Goal: Use online tool/utility: Utilize a website feature to perform a specific function

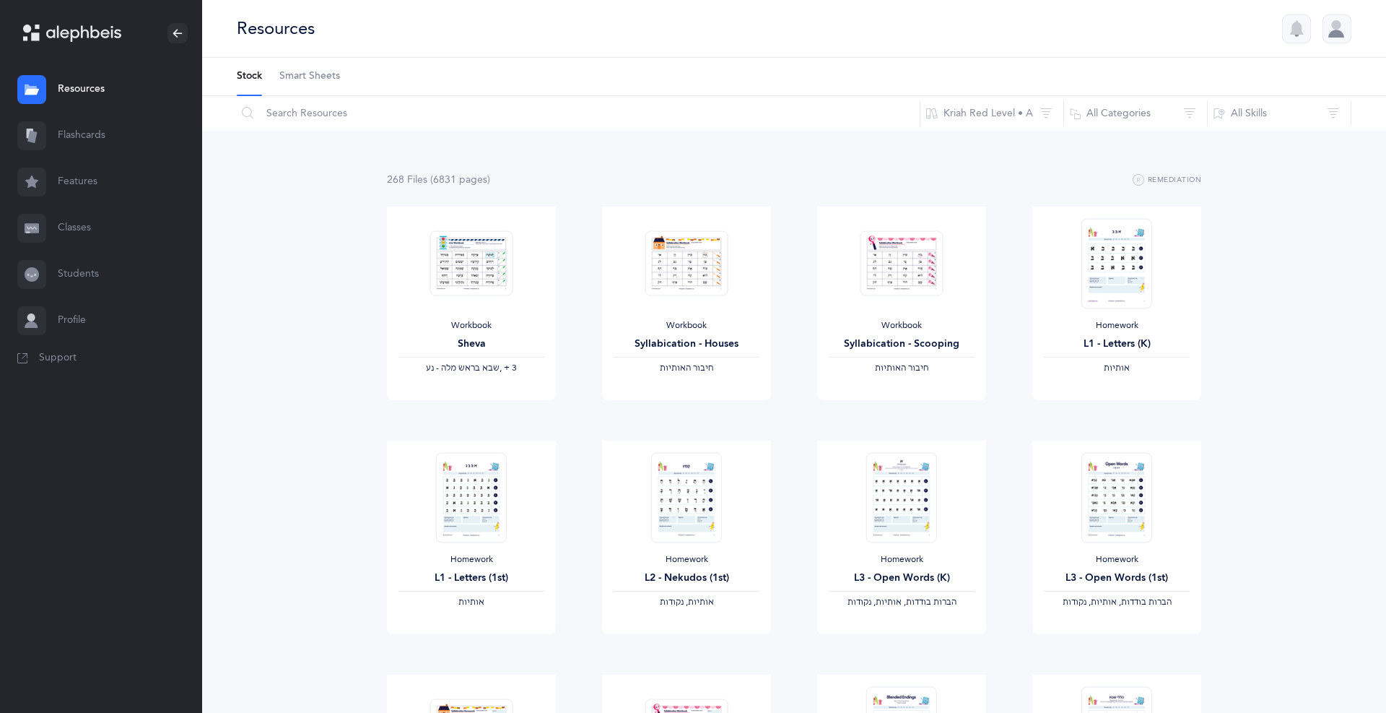
click at [327, 77] on span "Smart Sheets" at bounding box center [309, 76] width 61 height 14
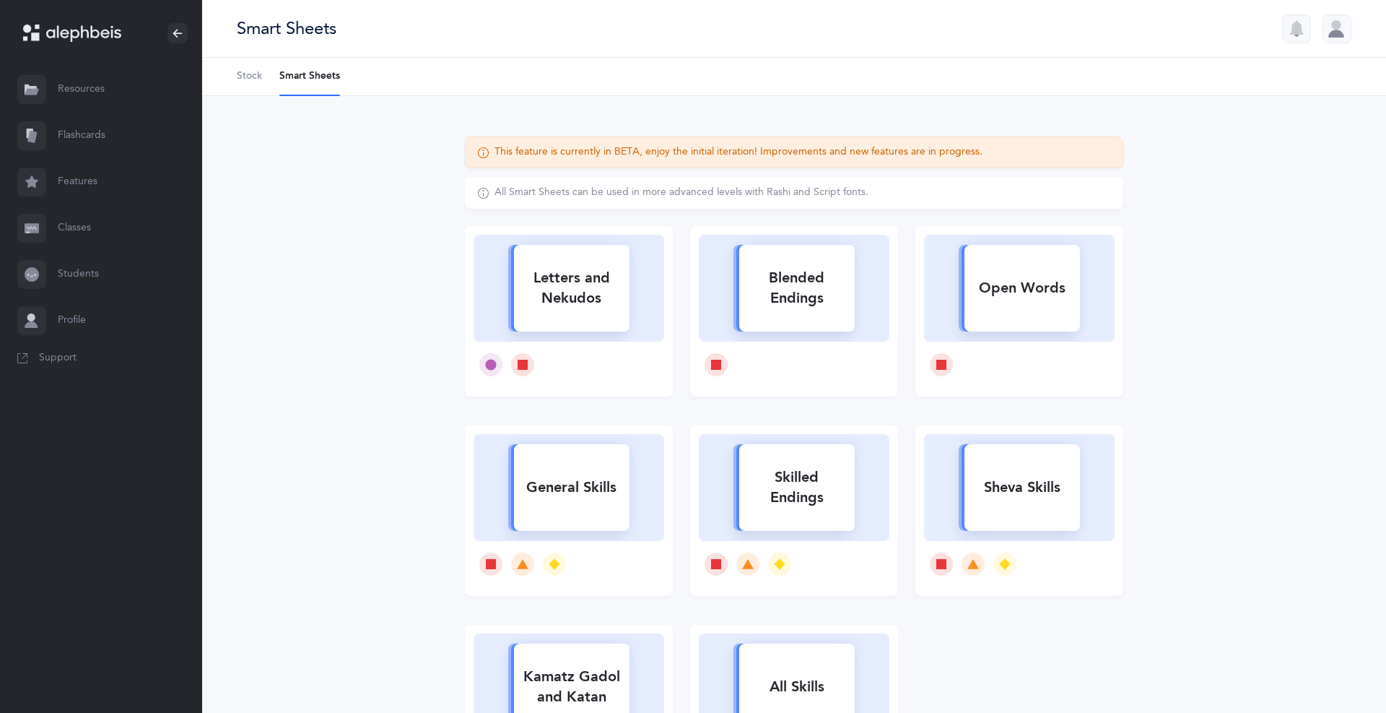
click at [624, 296] on div "Letters and Nekudos" at bounding box center [572, 288] width 116 height 58
select select
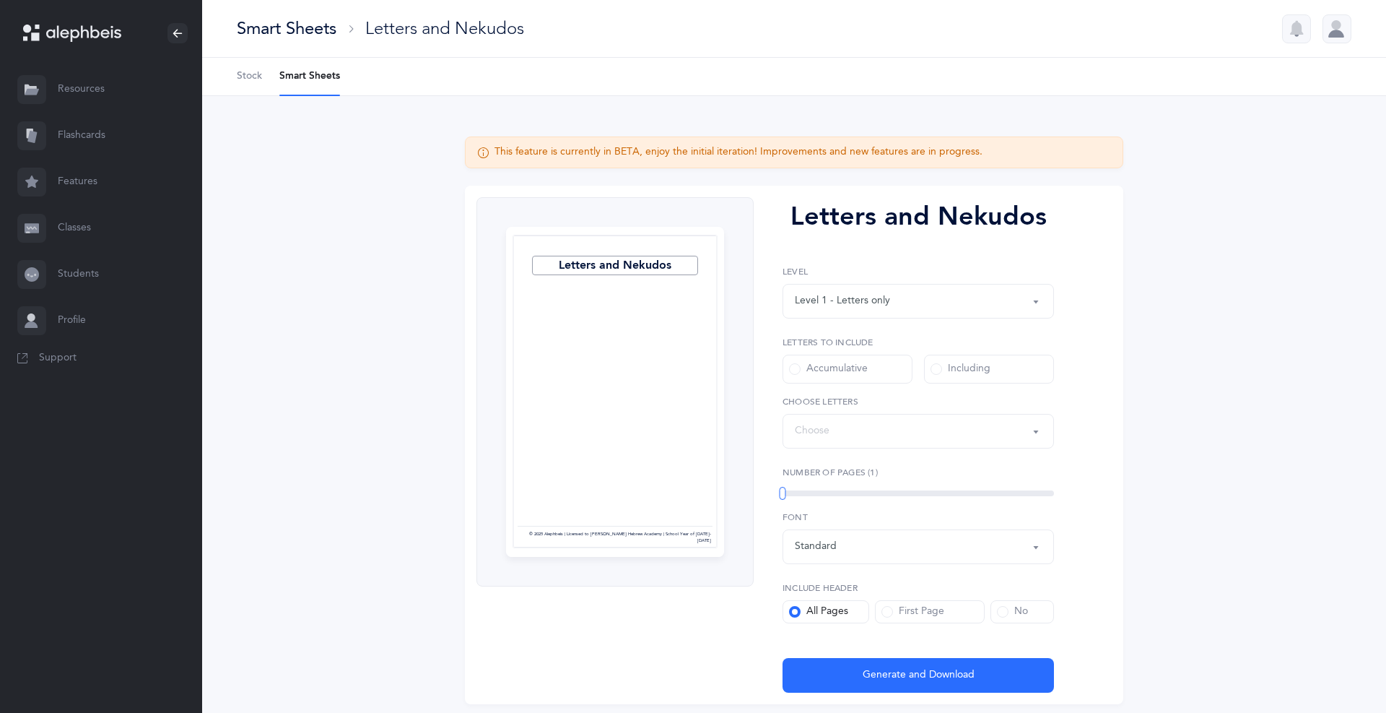
select select "27"
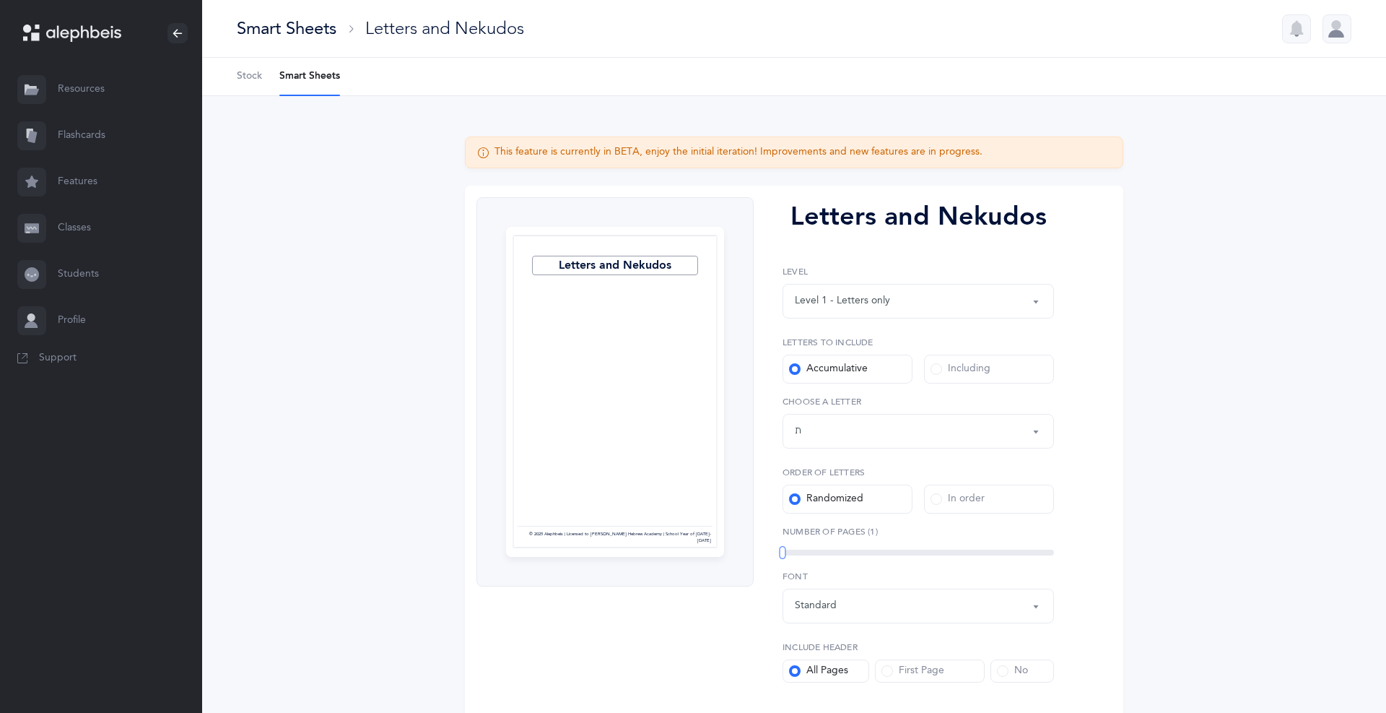
click at [1028, 301] on div "Level 1 - Letters only" at bounding box center [918, 301] width 247 height 25
click at [875, 349] on span "Level 1 - Letters only" at bounding box center [852, 344] width 95 height 13
click at [935, 371] on span at bounding box center [937, 369] width 12 height 12
click at [0, 0] on input "Including" at bounding box center [0, 0] width 0 height 0
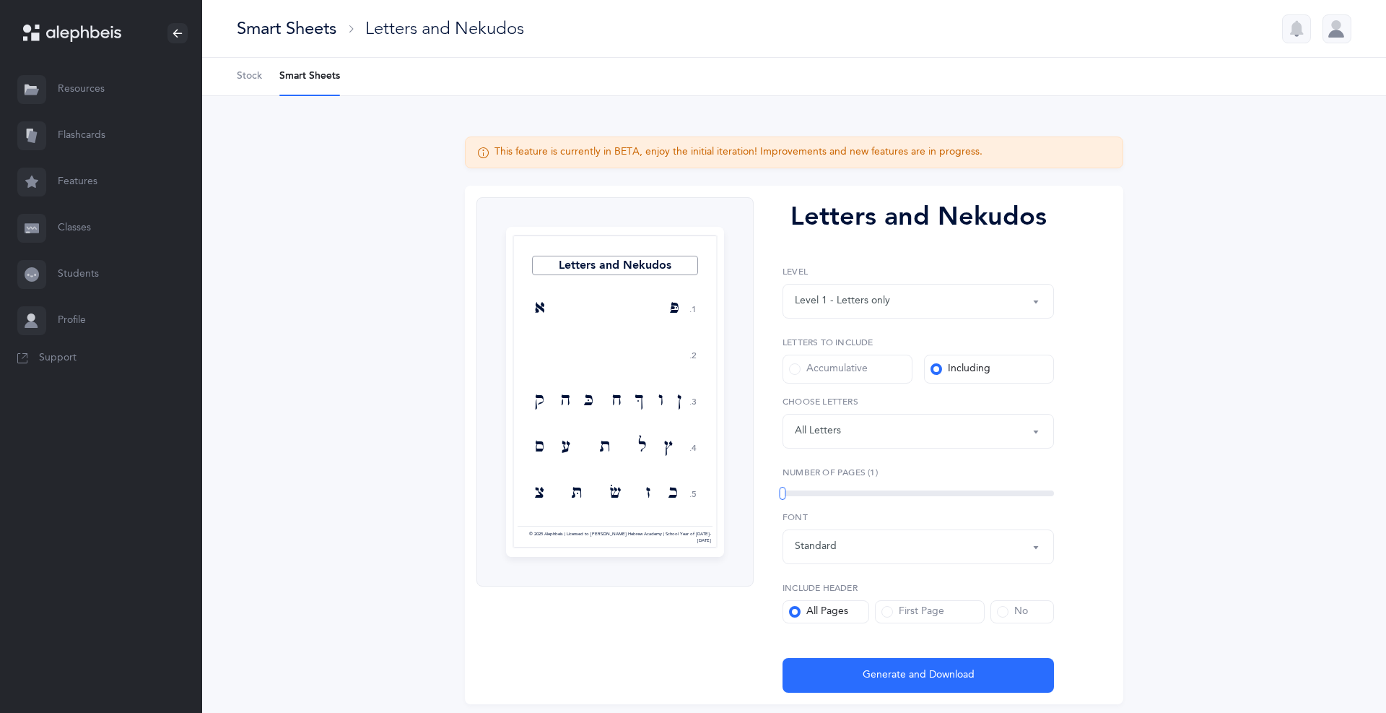
click at [1033, 434] on button "Letters: All Letters" at bounding box center [918, 431] width 271 height 35
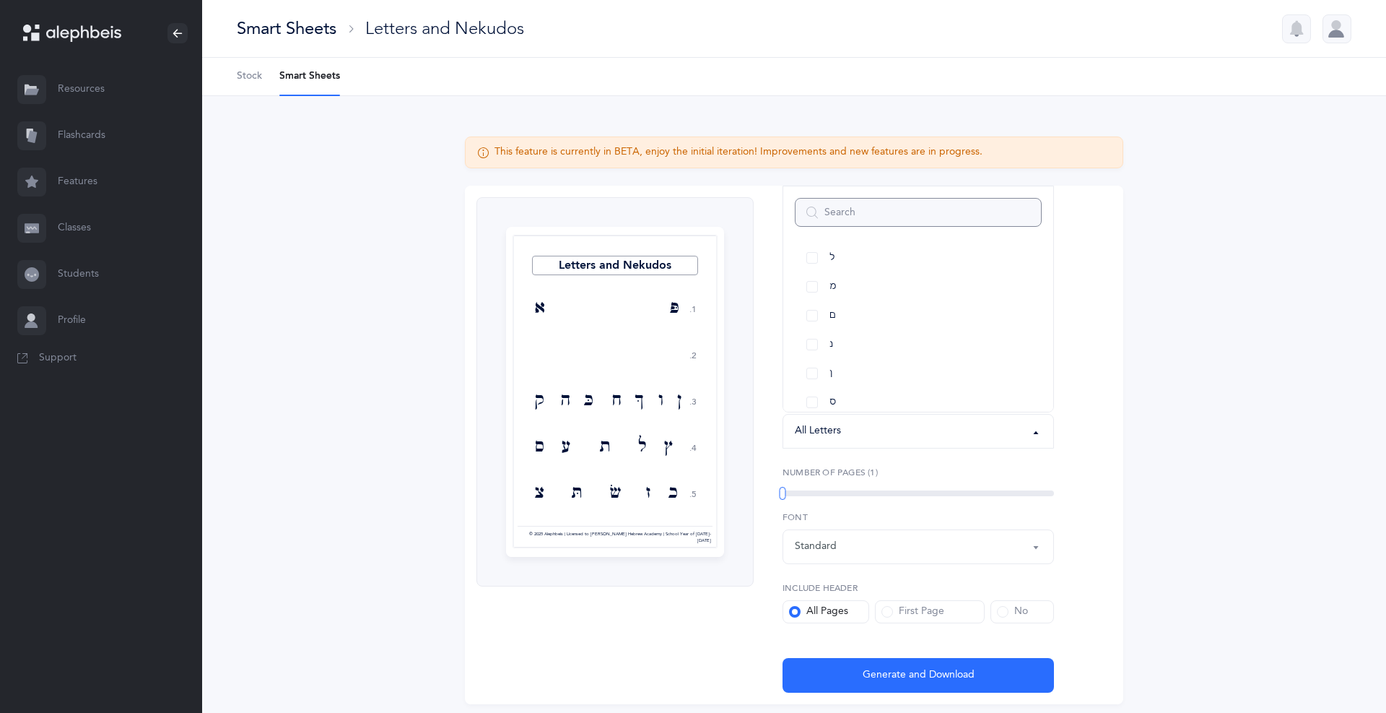
scroll to position [473, 0]
click at [809, 309] on link "ם" at bounding box center [918, 311] width 247 height 29
select select "14"
click at [810, 397] on link "ס" at bounding box center [918, 397] width 247 height 29
click at [887, 471] on label "Number of Pages (1)" at bounding box center [918, 472] width 271 height 13
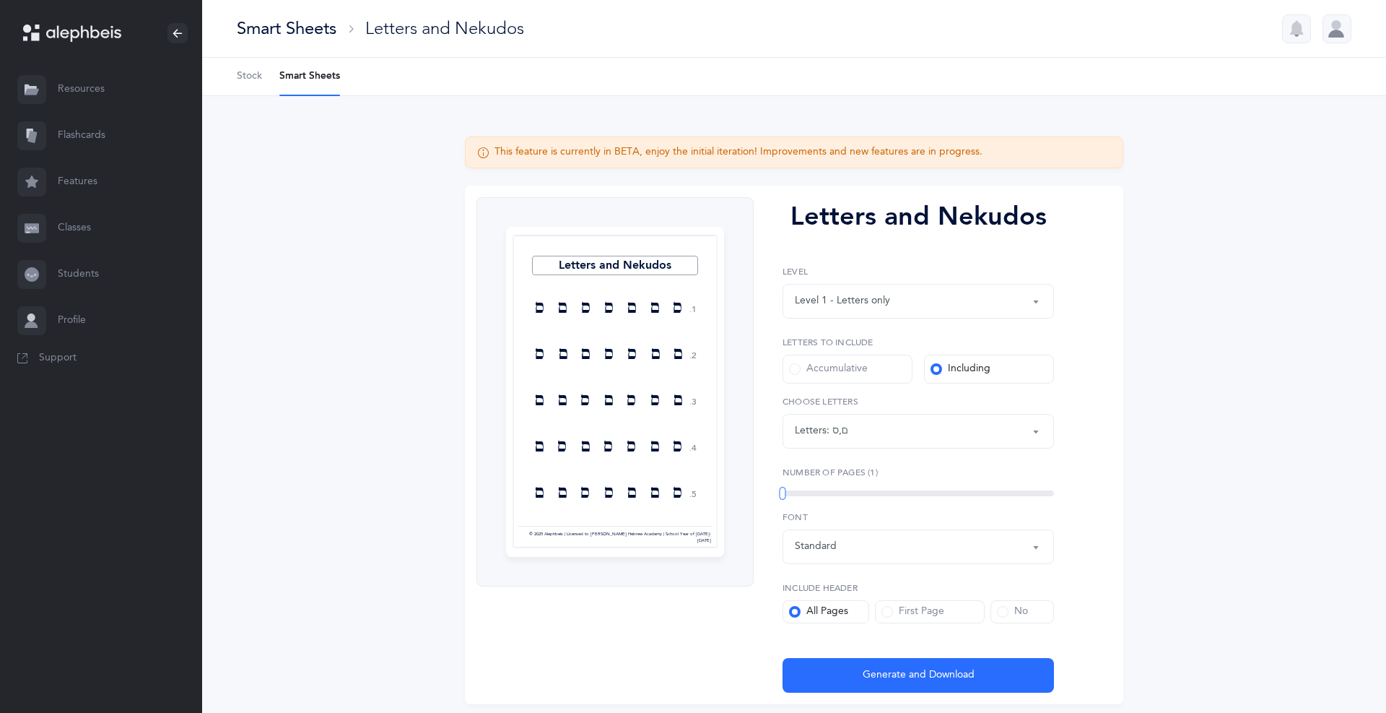
click at [899, 678] on span "Generate and Download" at bounding box center [919, 674] width 112 height 15
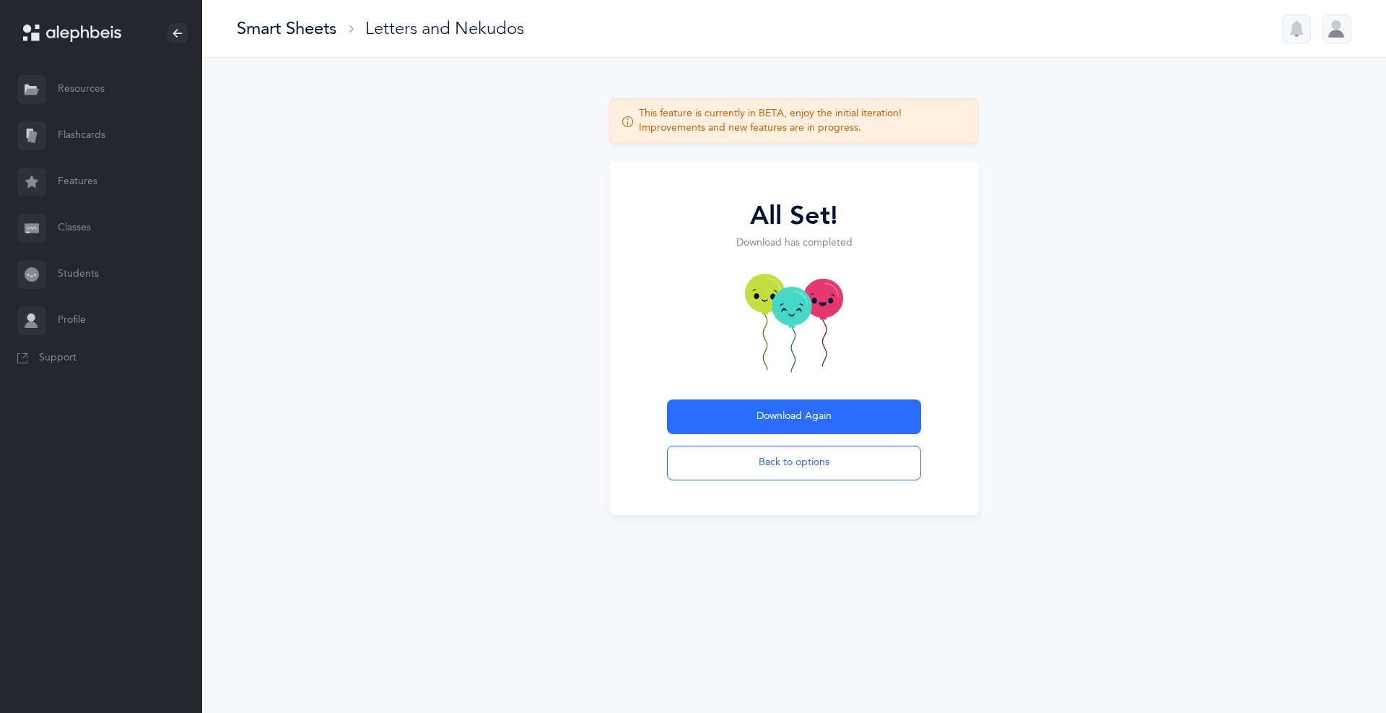
click at [807, 415] on span "Download Again" at bounding box center [794, 416] width 75 height 15
click at [874, 417] on button "Download Again" at bounding box center [794, 416] width 254 height 35
click at [868, 401] on div "ס" at bounding box center [866, 413] width 23 height 85
click at [871, 424] on button "Download Again" at bounding box center [794, 416] width 254 height 35
click at [868, 457] on button "Back to options" at bounding box center [794, 462] width 254 height 35
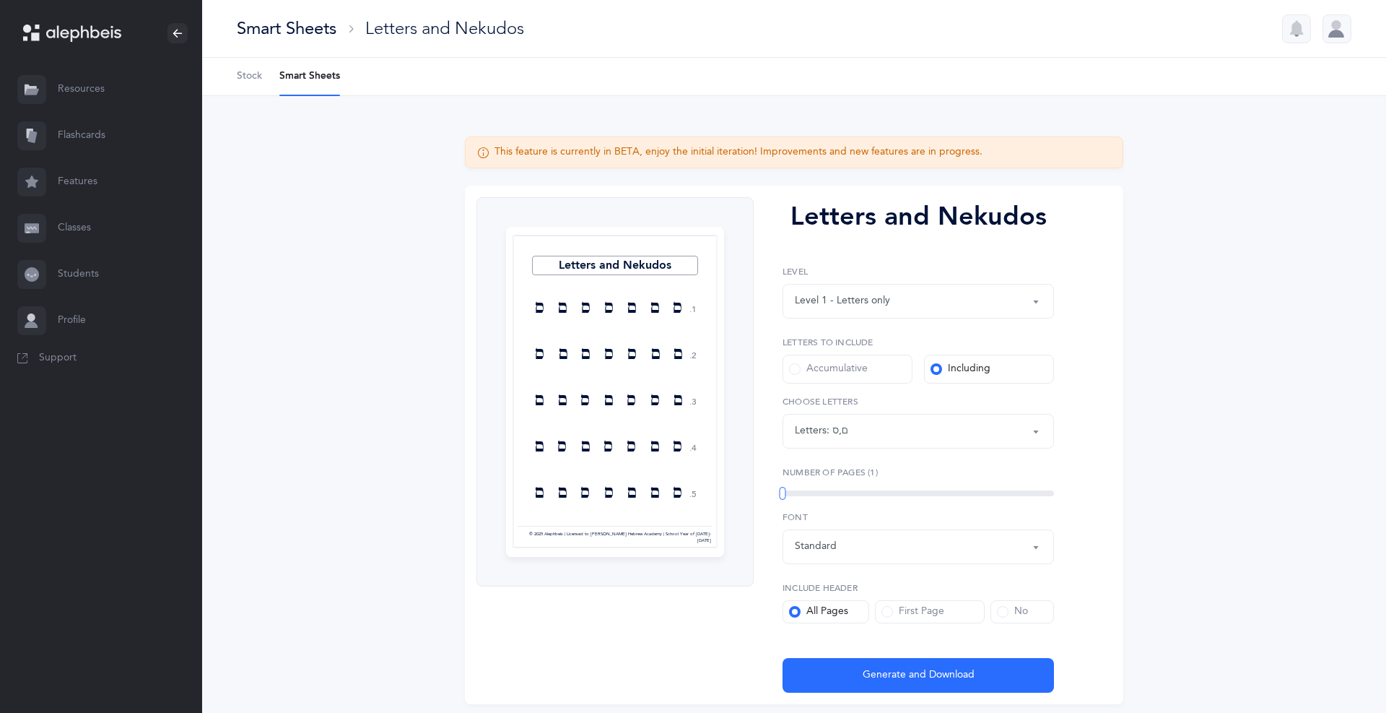
click at [715, 378] on div at bounding box center [615, 391] width 205 height 313
click at [724, 388] on div "Letters and Nekudos 1. 2. 3. 4. 5. ס ם ם ס ס ם ס ם ם ס ס ם ם ס ם ס ס ם ס ם ם ס …" at bounding box center [614, 391] width 277 height 389
click at [841, 610] on div "All Pages" at bounding box center [818, 611] width 59 height 14
click at [0, 0] on input "All Pages" at bounding box center [0, 0] width 0 height 0
click at [893, 613] on div "First Page" at bounding box center [912, 611] width 63 height 14
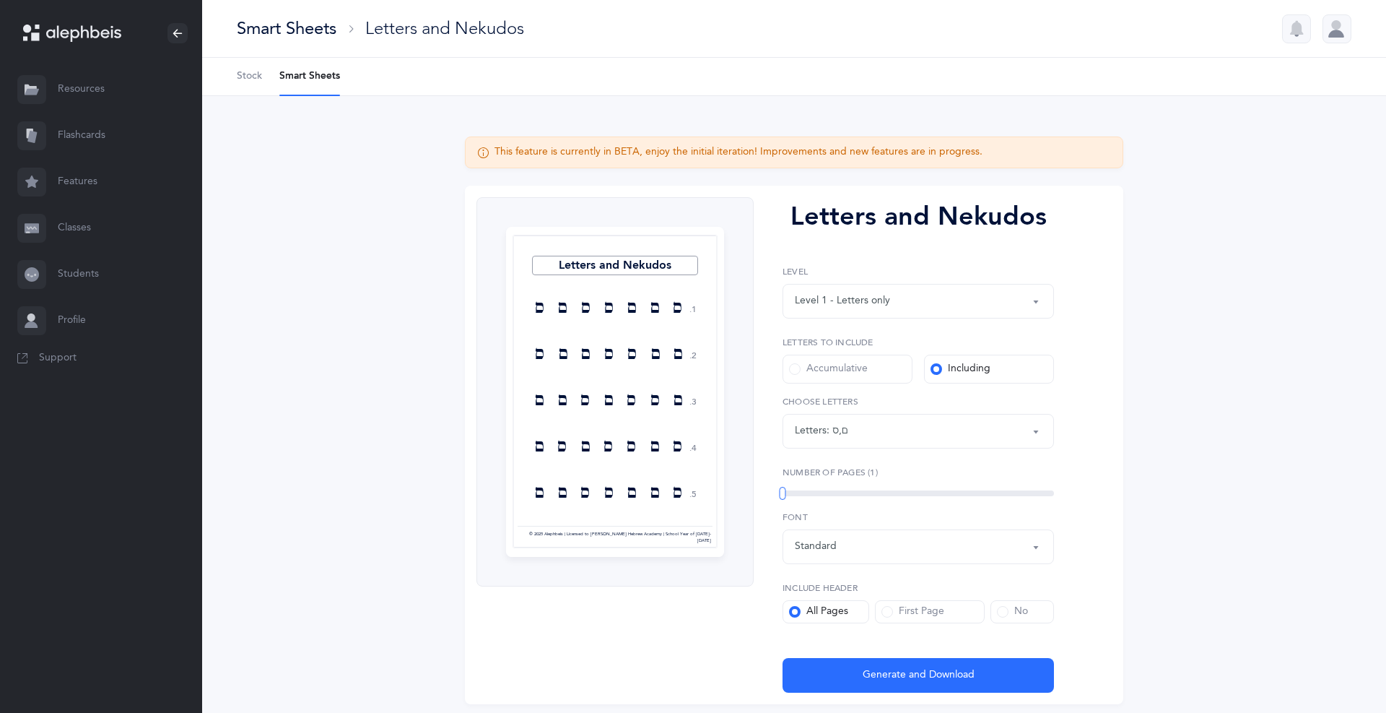
click at [0, 0] on input "First Page" at bounding box center [0, 0] width 0 height 0
click at [977, 670] on button "Generate and Download" at bounding box center [918, 675] width 271 height 35
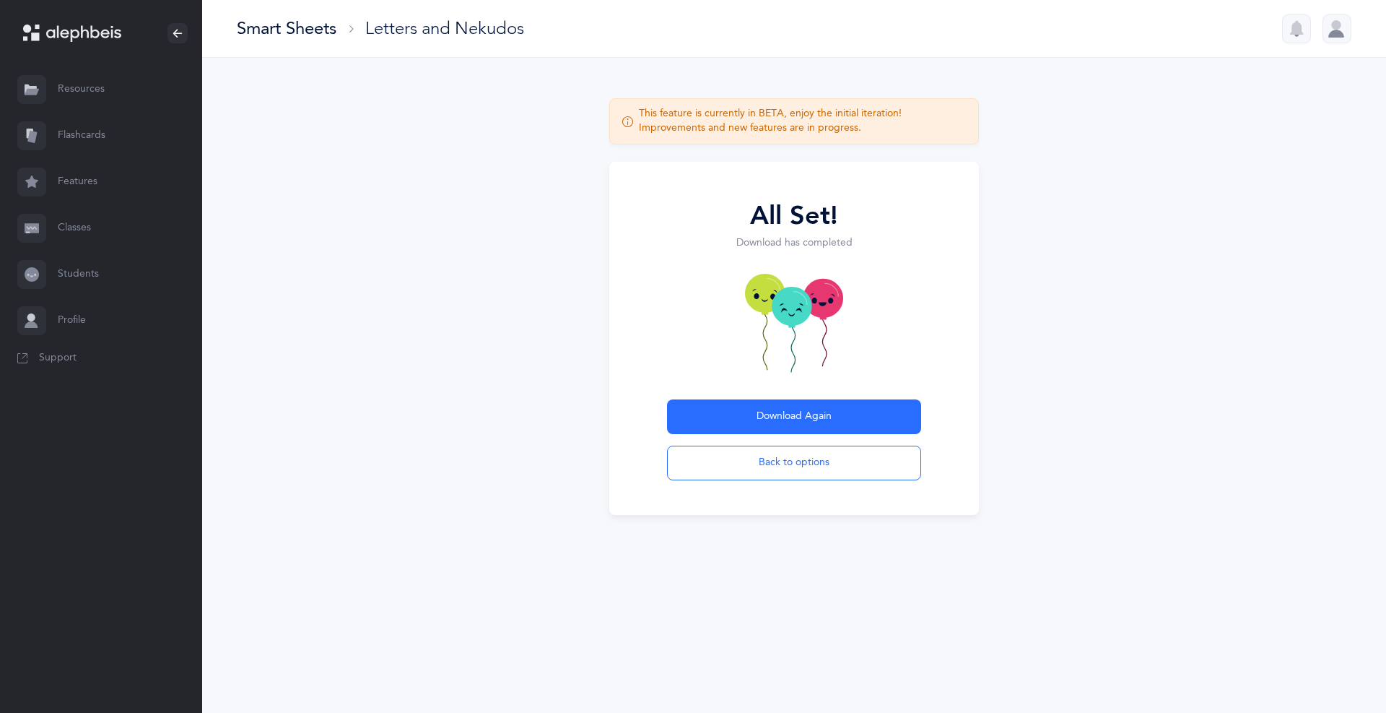
click at [101, 144] on link "Flashcards" at bounding box center [101, 136] width 202 height 46
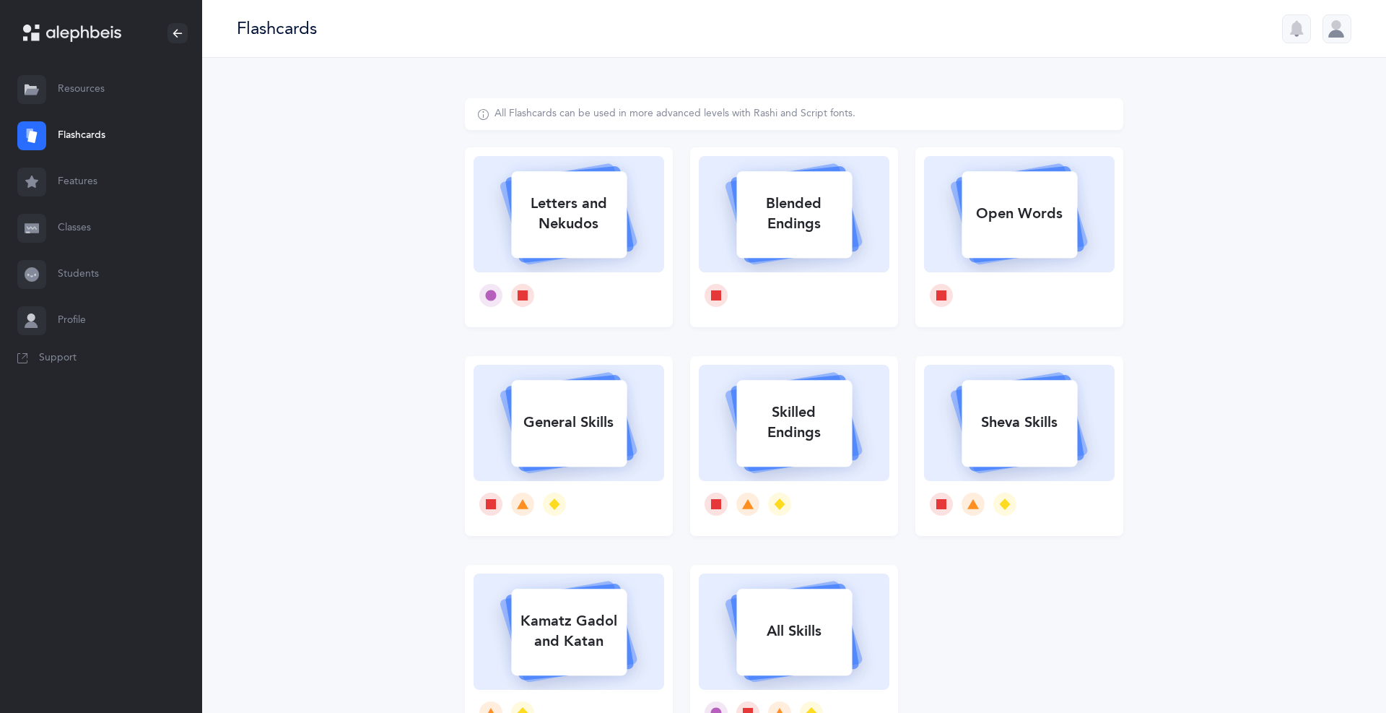
click at [608, 227] on div "Letters and Nekudos" at bounding box center [569, 214] width 116 height 58
select select "14"
select select "single"
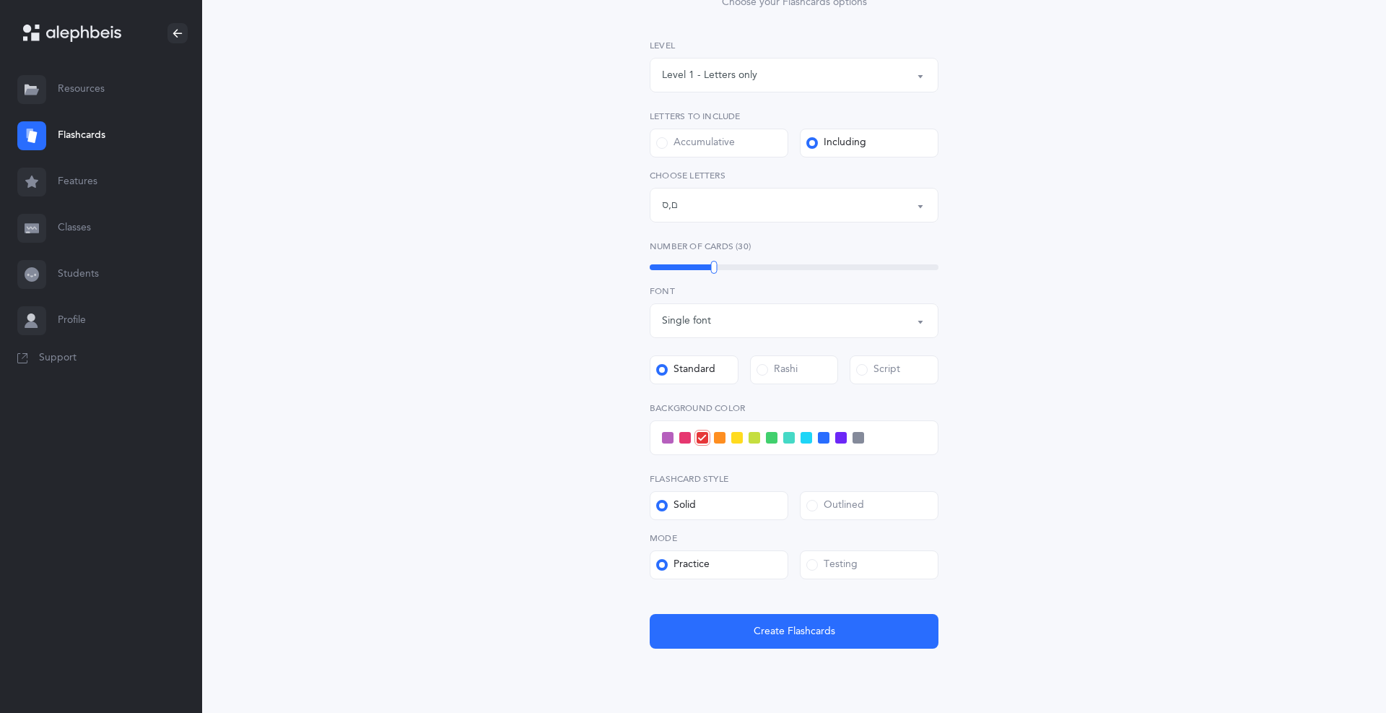
scroll to position [207, 0]
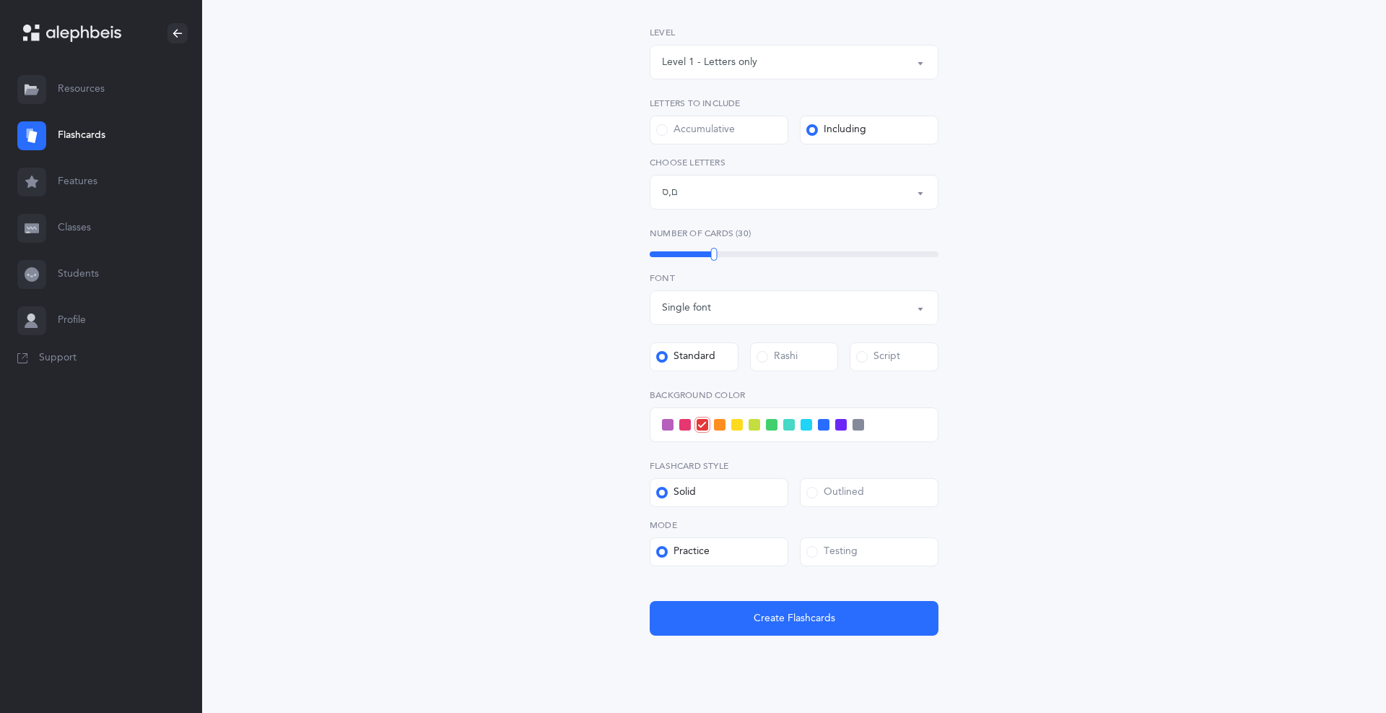
click at [842, 619] on button "Create Flashcards" at bounding box center [794, 618] width 289 height 35
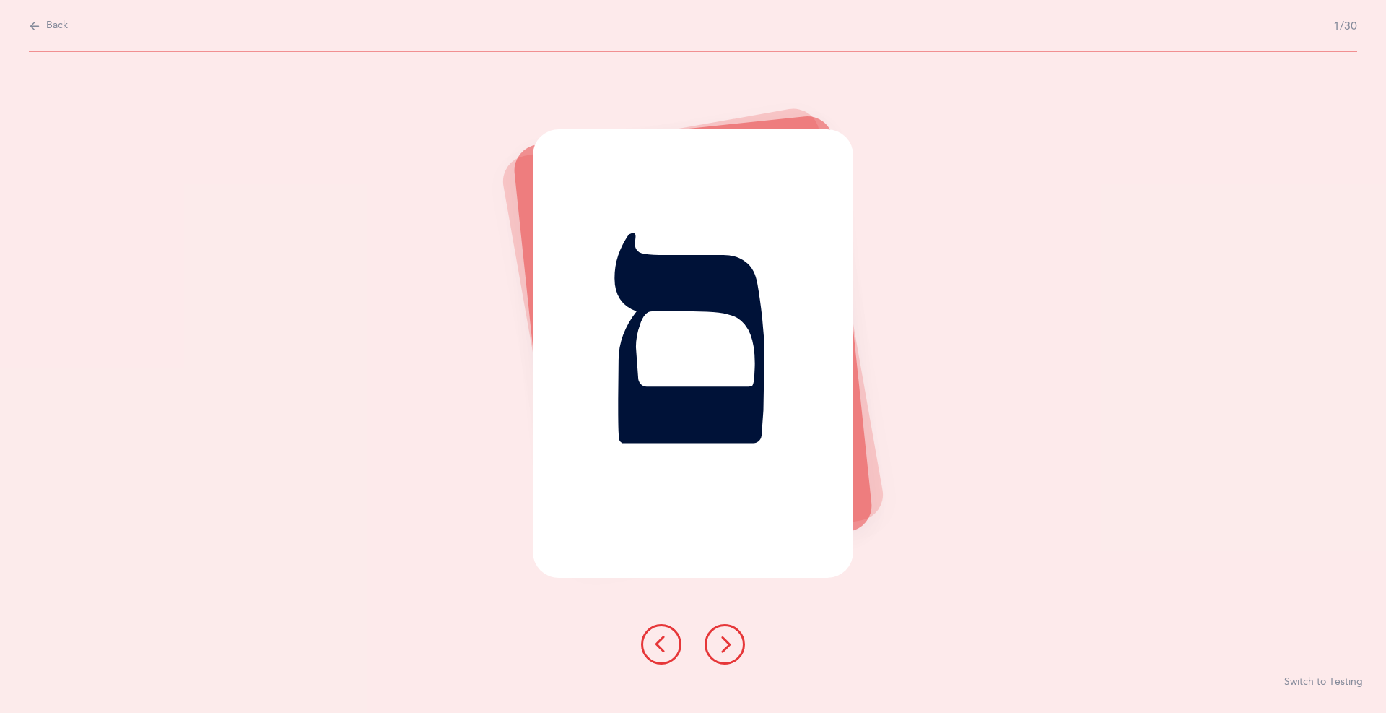
scroll to position [0, 0]
click at [727, 646] on icon at bounding box center [724, 643] width 17 height 17
click at [728, 645] on icon at bounding box center [724, 643] width 17 height 17
click at [733, 637] on icon at bounding box center [724, 643] width 17 height 17
click at [720, 648] on icon at bounding box center [724, 643] width 17 height 17
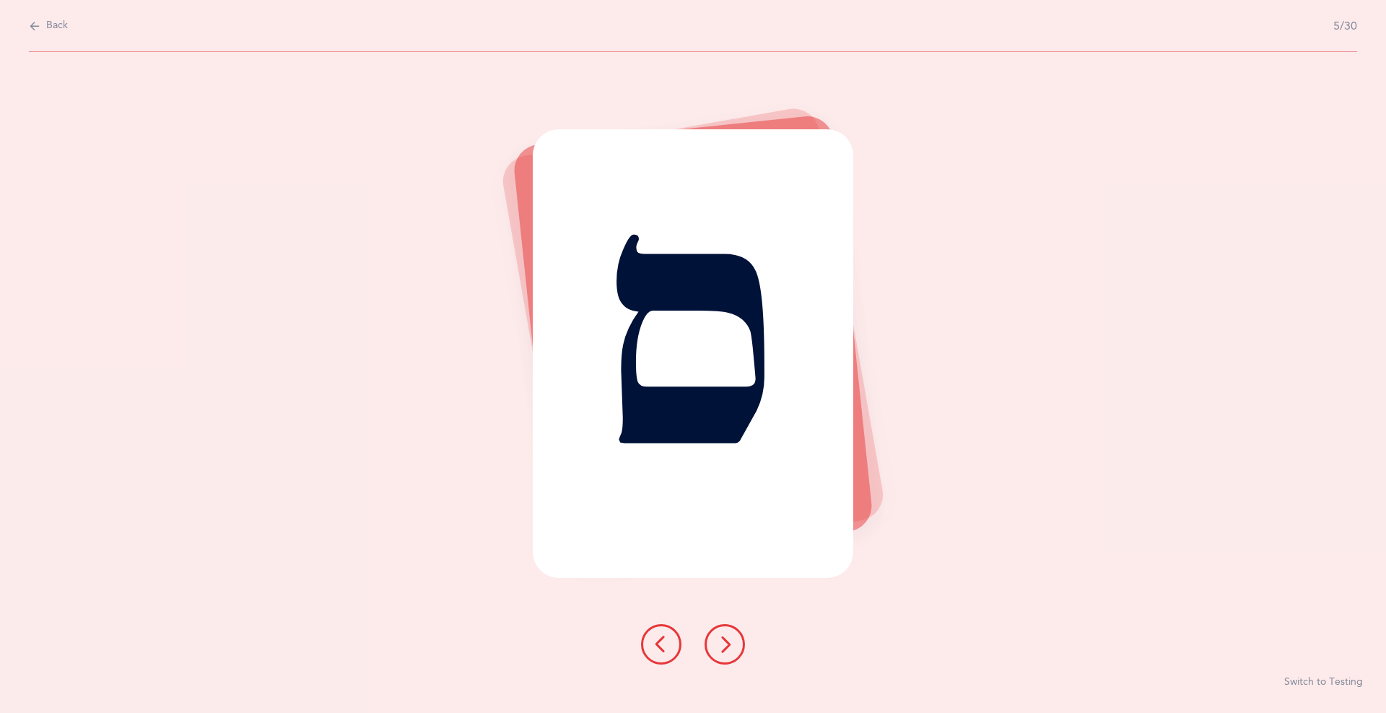
click at [729, 650] on icon at bounding box center [724, 643] width 17 height 17
click at [725, 649] on icon at bounding box center [724, 643] width 17 height 17
click at [727, 646] on icon at bounding box center [724, 643] width 17 height 17
click at [727, 635] on button at bounding box center [725, 644] width 40 height 40
click at [728, 652] on icon at bounding box center [724, 643] width 17 height 17
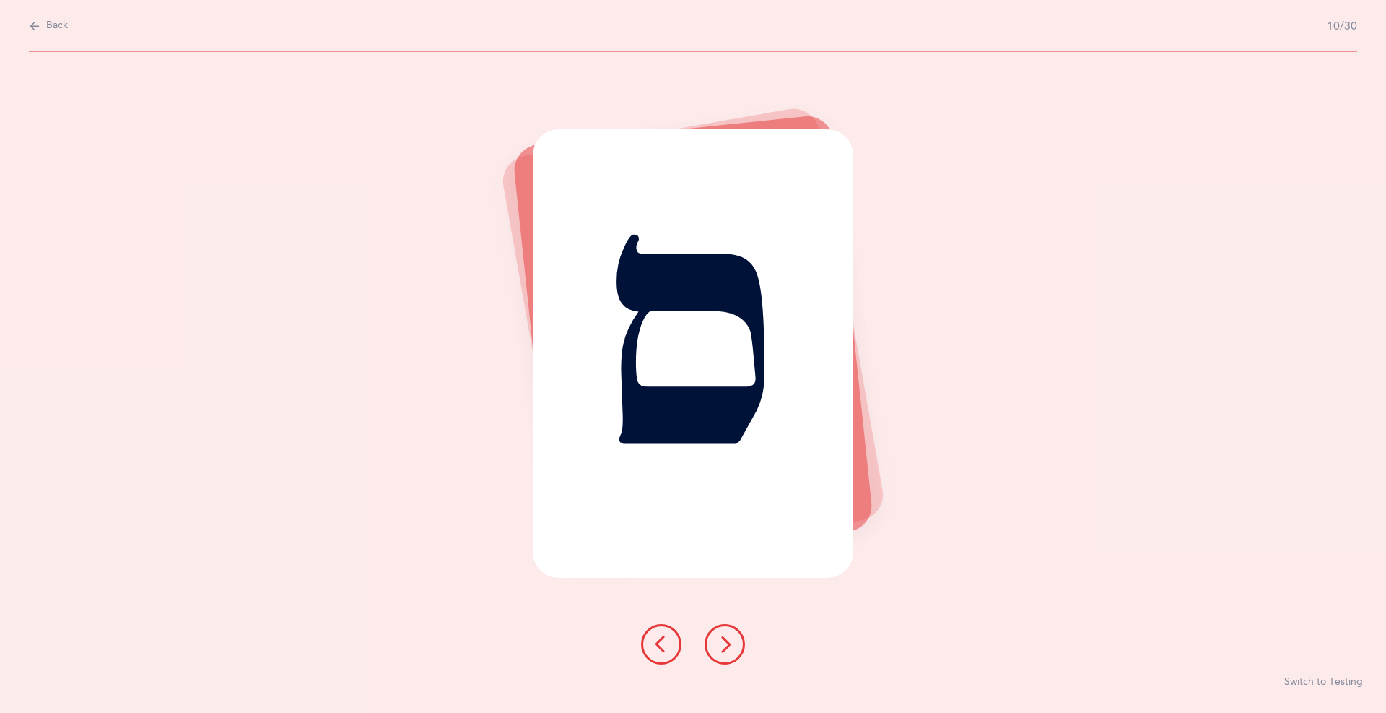
click at [728, 645] on icon at bounding box center [724, 643] width 17 height 17
click at [725, 637] on icon at bounding box center [724, 643] width 17 height 17
click at [732, 643] on icon at bounding box center [724, 643] width 17 height 17
click at [729, 645] on icon at bounding box center [724, 643] width 17 height 17
click at [731, 647] on icon at bounding box center [724, 643] width 17 height 17
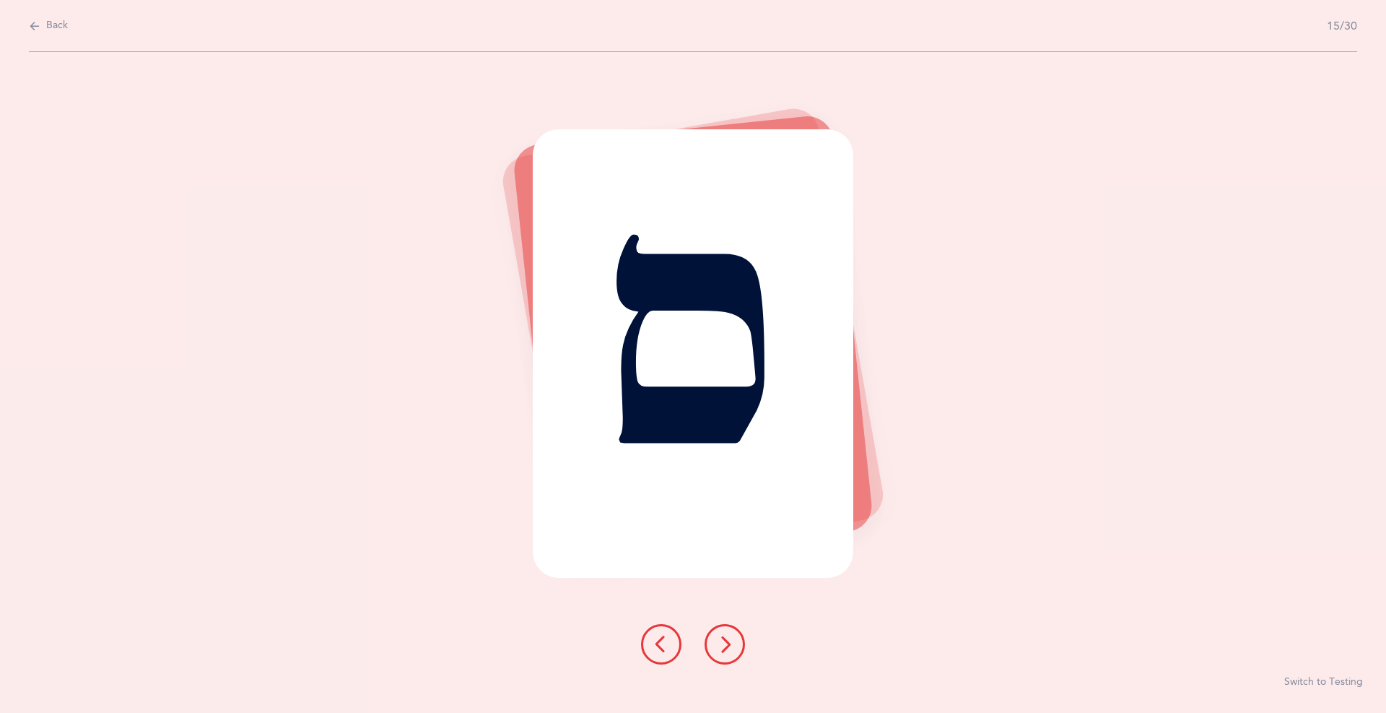
click at [725, 641] on icon at bounding box center [724, 643] width 17 height 17
click at [729, 640] on icon at bounding box center [724, 643] width 17 height 17
click at [729, 635] on button at bounding box center [725, 644] width 40 height 40
click at [733, 655] on button at bounding box center [725, 644] width 40 height 40
click at [723, 636] on icon at bounding box center [724, 643] width 17 height 17
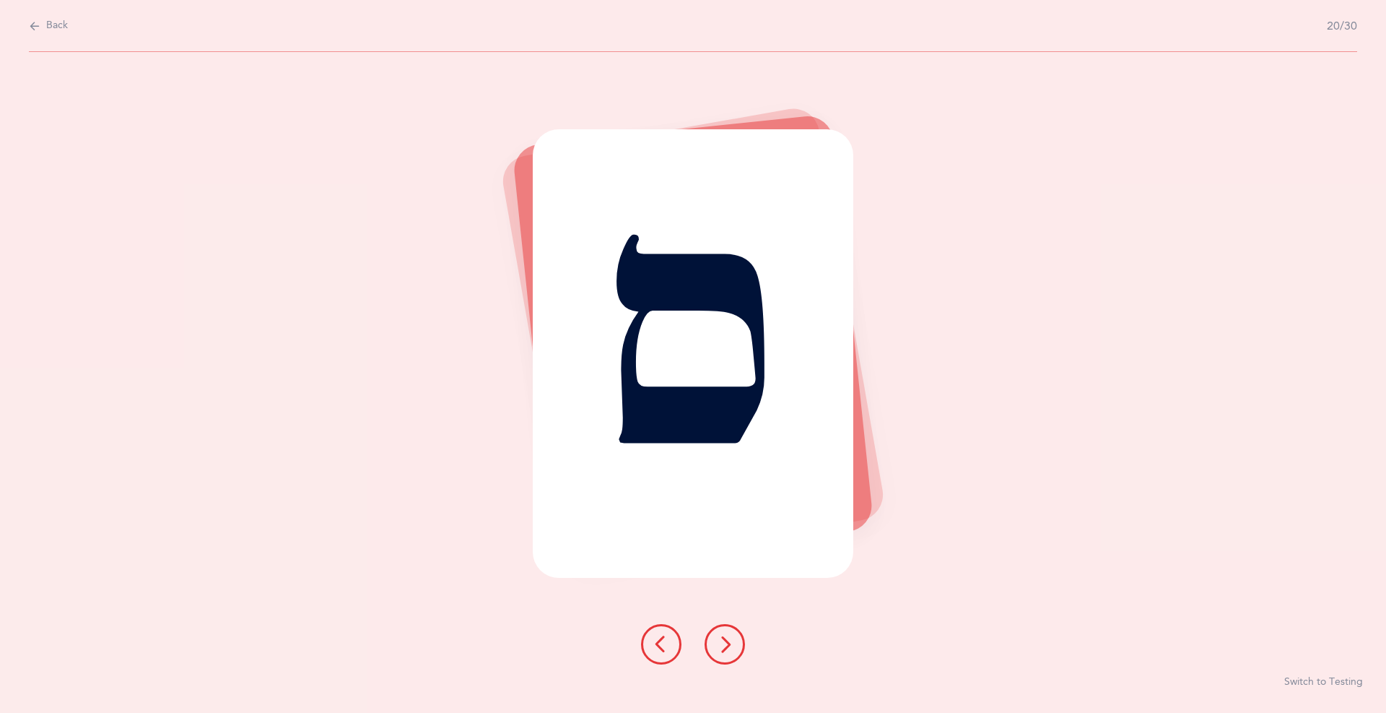
click at [726, 633] on button at bounding box center [725, 644] width 40 height 40
click at [729, 641] on icon at bounding box center [724, 643] width 17 height 17
click at [727, 638] on icon at bounding box center [724, 643] width 17 height 17
click at [733, 650] on button at bounding box center [725, 644] width 40 height 40
click at [733, 651] on button at bounding box center [725, 644] width 40 height 40
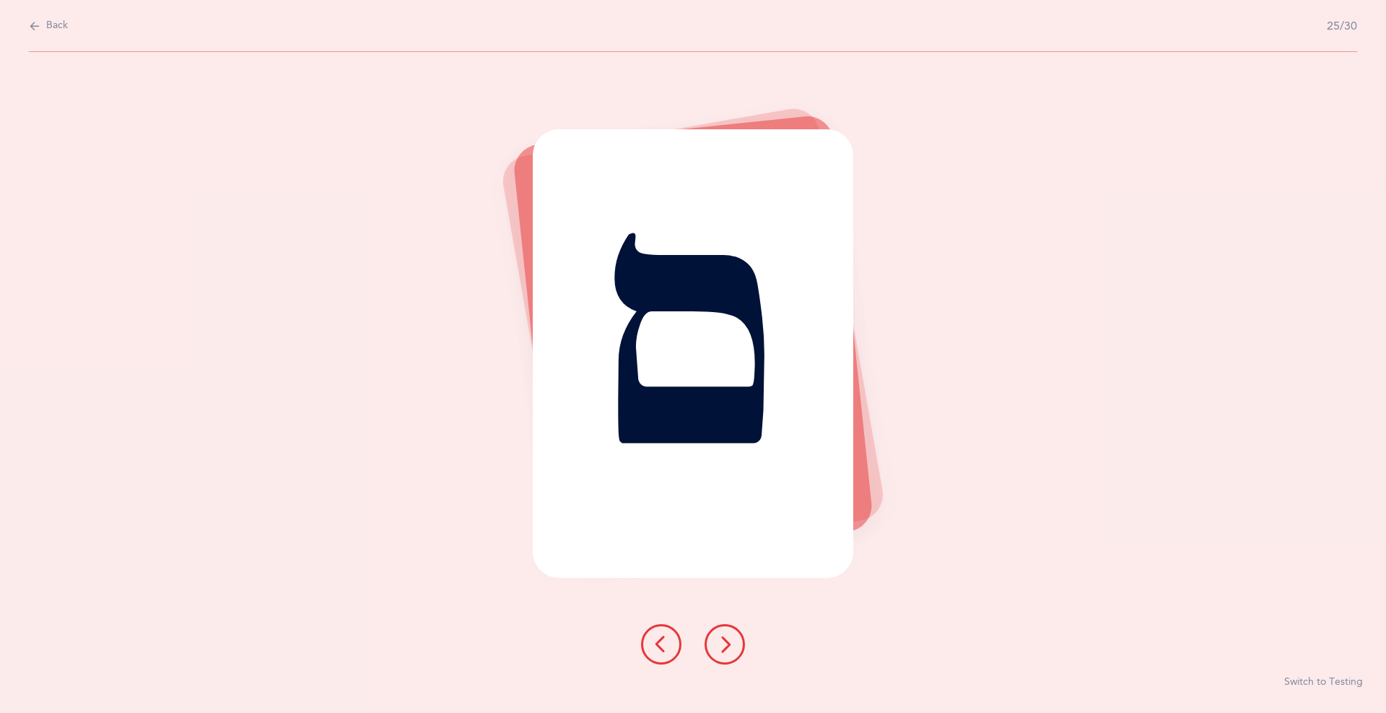
click at [720, 640] on icon at bounding box center [724, 643] width 17 height 17
click at [723, 642] on icon at bounding box center [724, 643] width 17 height 17
